Goal: Transaction & Acquisition: Purchase product/service

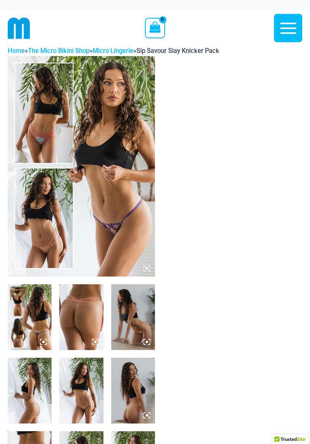
click at [53, 123] on img at bounding box center [81, 166] width 147 height 221
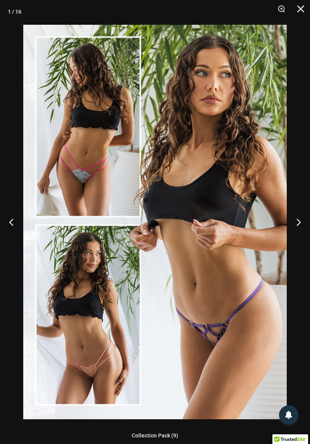
click at [303, 218] on button "Next" at bounding box center [295, 222] width 29 height 39
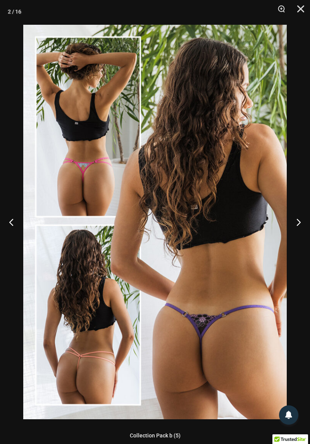
click at [299, 226] on button "Next" at bounding box center [295, 222] width 29 height 39
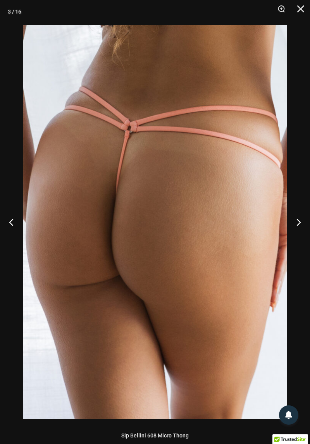
click at [304, 223] on button "Next" at bounding box center [295, 222] width 29 height 39
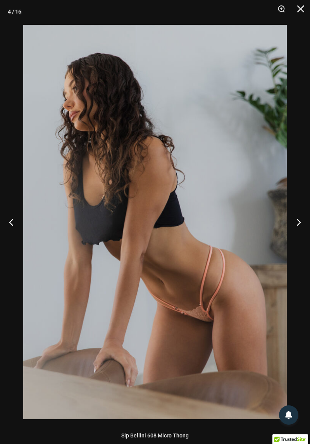
click at [307, 222] on button "Next" at bounding box center [295, 222] width 29 height 39
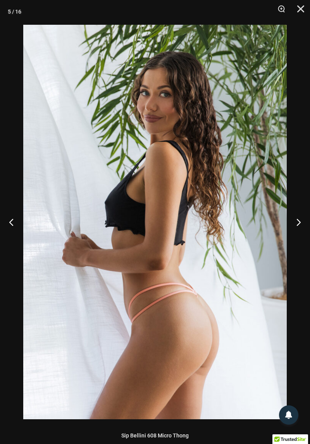
click at [304, 224] on button "Next" at bounding box center [295, 222] width 29 height 39
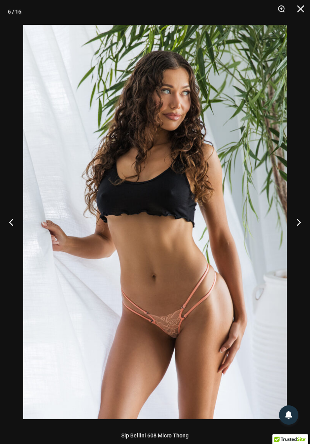
click at [305, 224] on button "Next" at bounding box center [295, 222] width 29 height 39
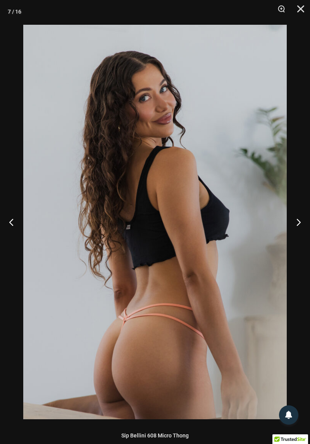
click at [304, 218] on button "Next" at bounding box center [295, 222] width 29 height 39
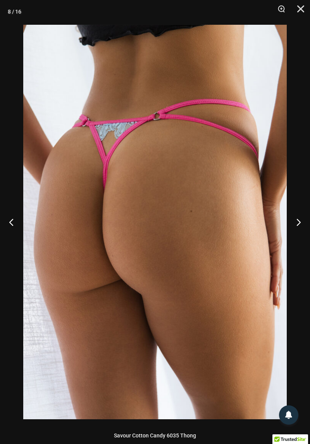
click at [305, 218] on button "Next" at bounding box center [295, 222] width 29 height 39
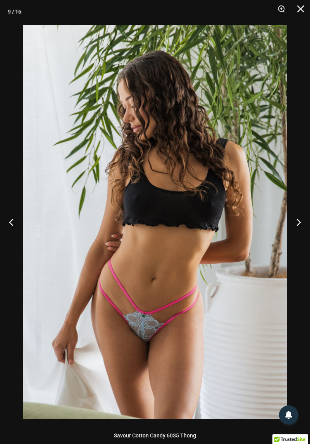
click at [304, 218] on button "Next" at bounding box center [295, 222] width 29 height 39
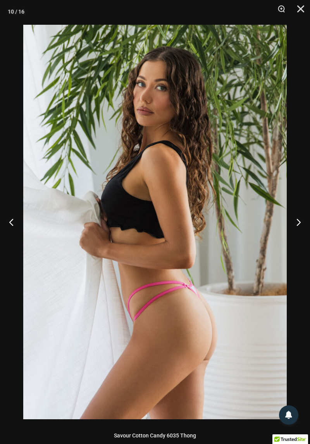
click at [303, 220] on button "Next" at bounding box center [295, 222] width 29 height 39
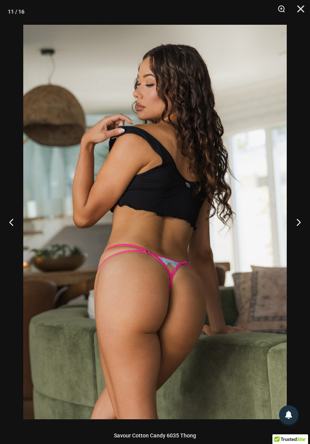
click at [304, 219] on button "Next" at bounding box center [295, 222] width 29 height 39
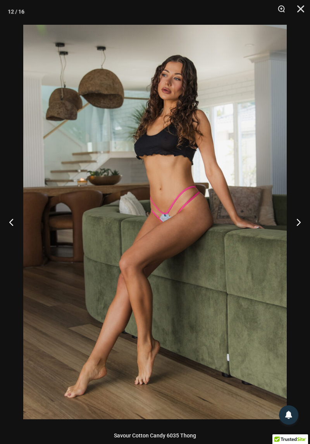
click at [303, 219] on button "Next" at bounding box center [295, 222] width 29 height 39
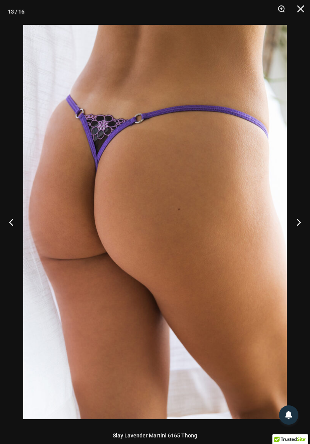
click at [301, 219] on button "Next" at bounding box center [295, 222] width 29 height 39
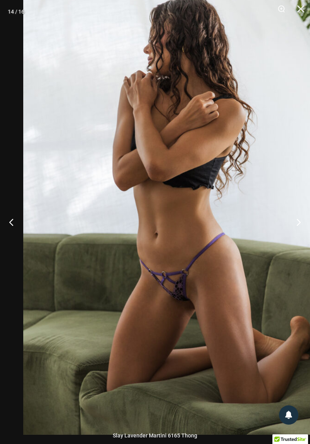
click at [298, 222] on button "Next" at bounding box center [295, 222] width 29 height 39
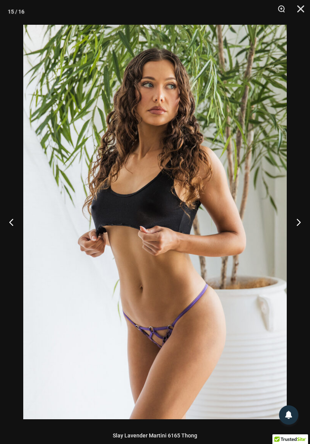
click at [298, 224] on button "Next" at bounding box center [295, 222] width 29 height 39
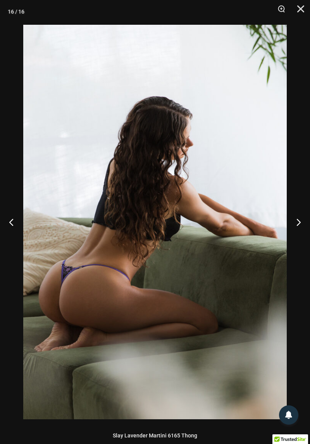
click at [297, 224] on button "Next" at bounding box center [295, 222] width 29 height 39
